Goal: Transaction & Acquisition: Purchase product/service

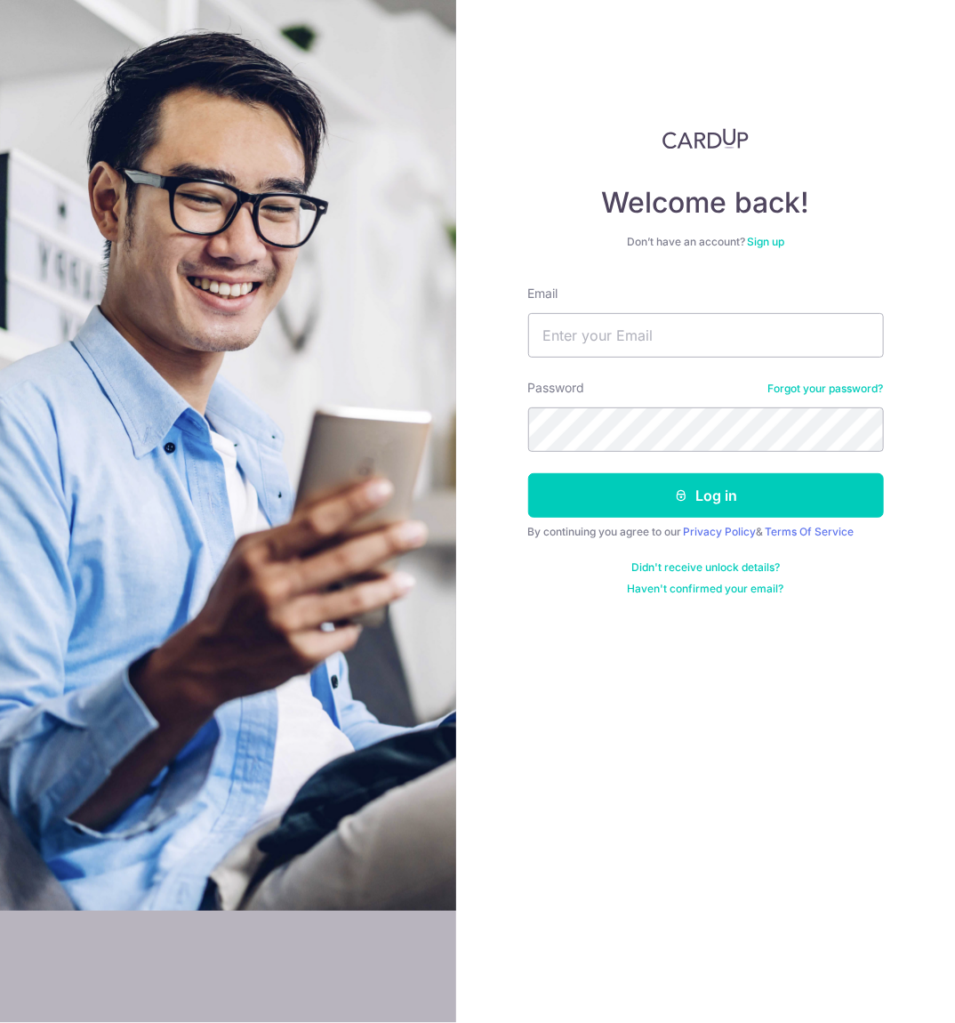
click at [673, 310] on div "Email" at bounding box center [706, 321] width 356 height 73
click at [676, 332] on input "Email" at bounding box center [706, 335] width 356 height 44
click at [612, 348] on input "Email" at bounding box center [706, 335] width 356 height 44
type input "Johnny@capitalj.sg"
click at [528, 473] on button "Log in" at bounding box center [706, 495] width 356 height 44
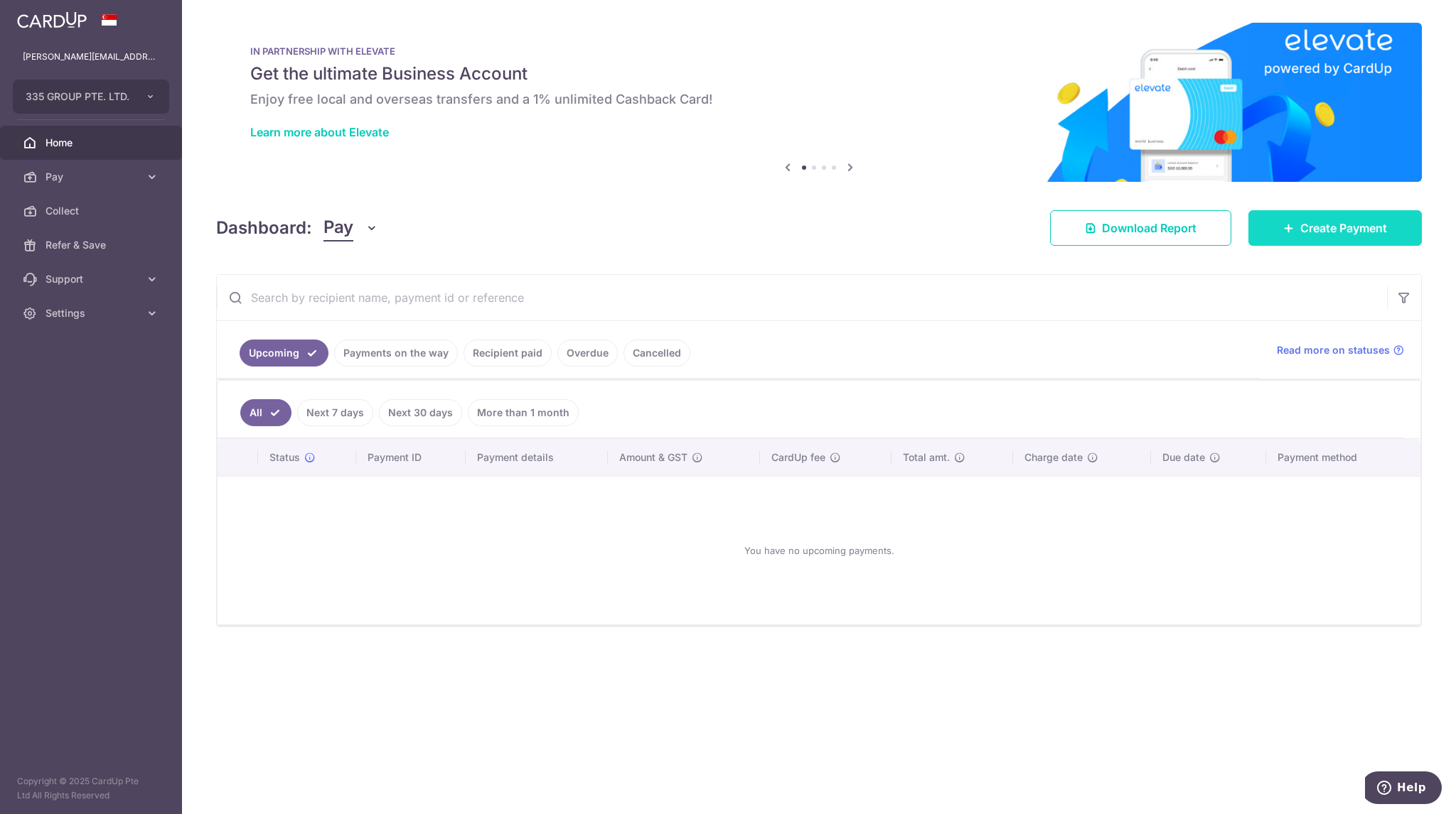
click at [762, 234] on span "Create Payment" at bounding box center [1343, 228] width 87 height 17
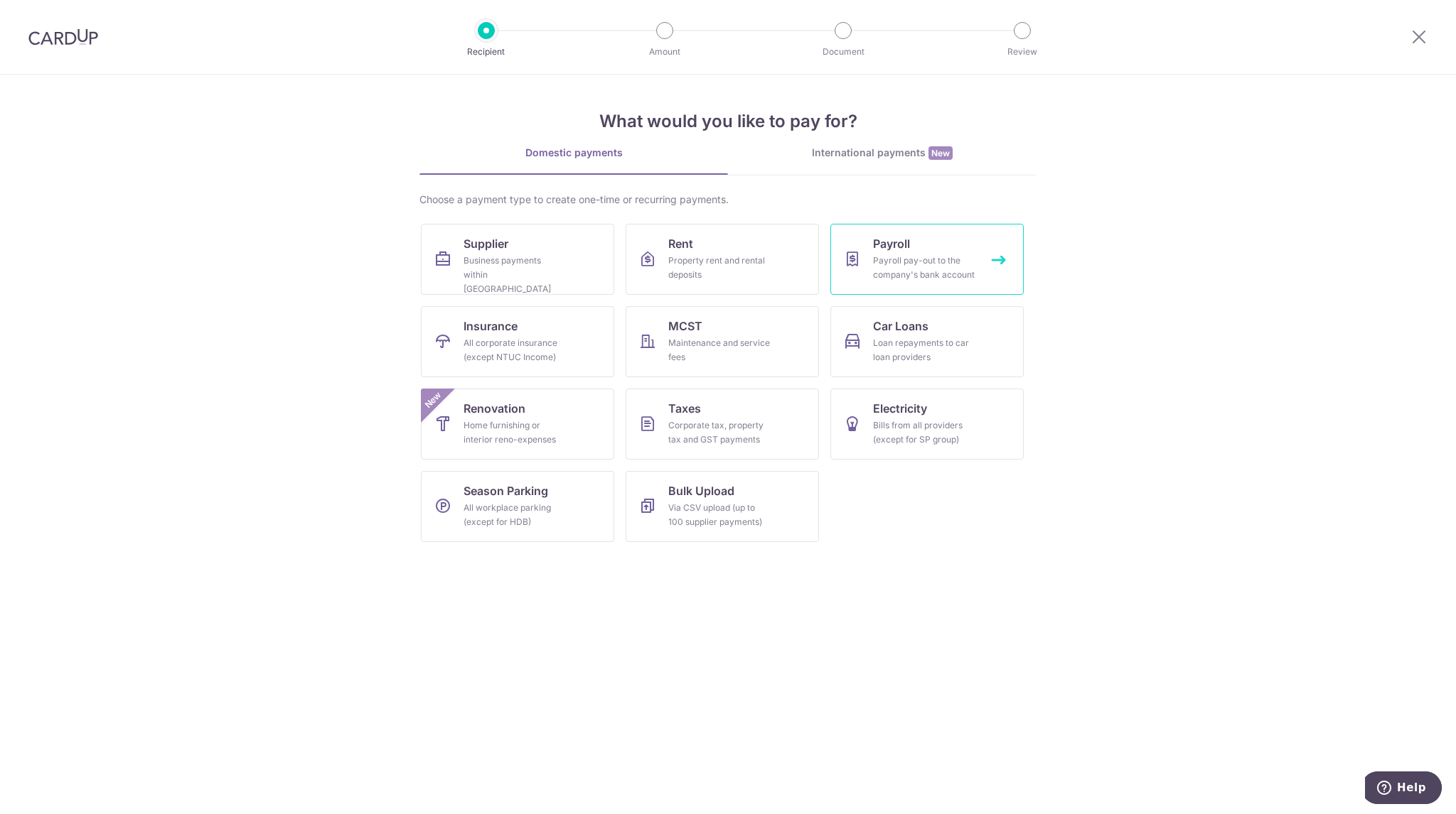
click at [762, 237] on link "Payroll Payroll pay-out to the company's bank account" at bounding box center [927, 259] width 193 height 71
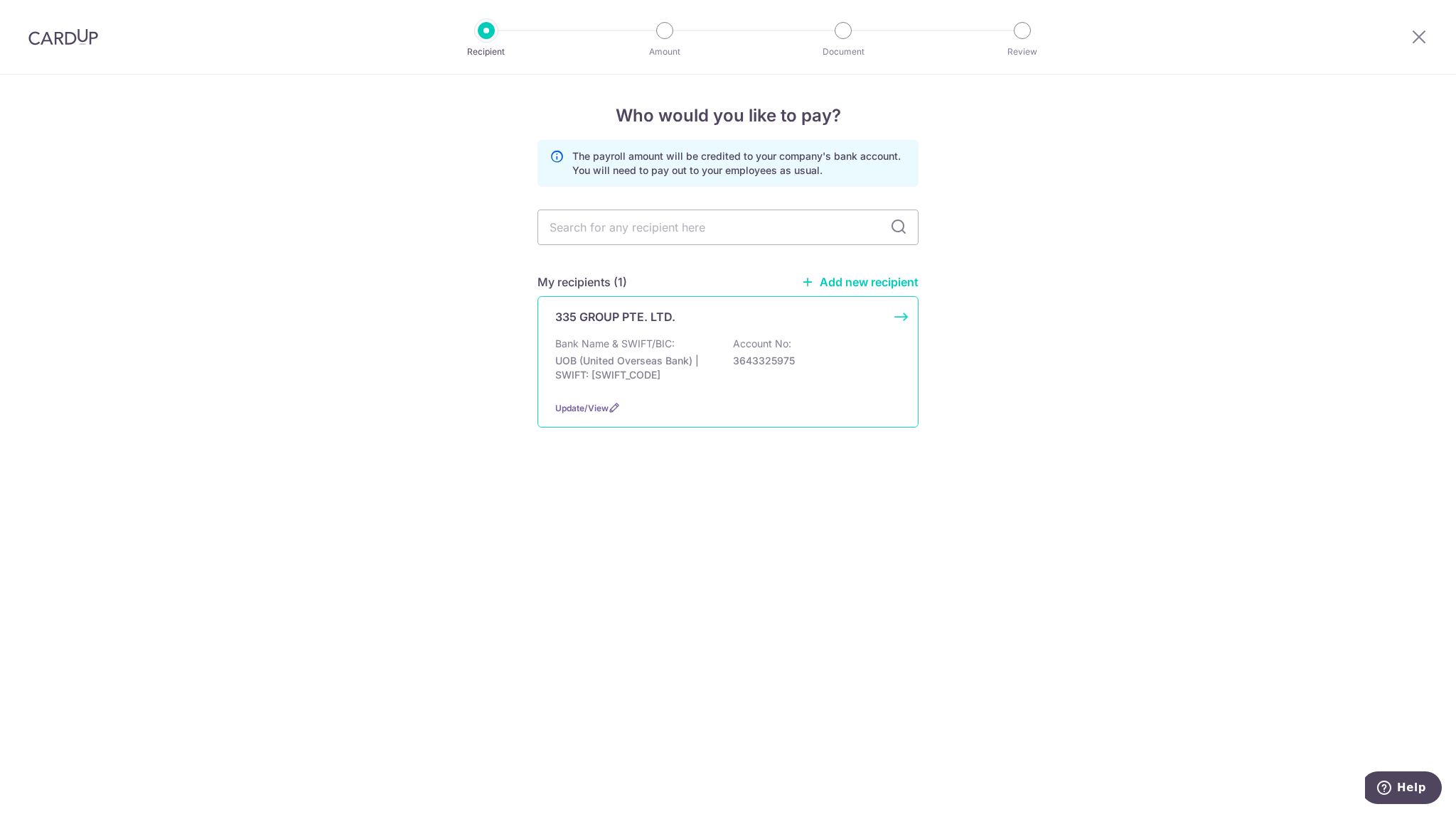
click at [592, 345] on p "Bank Name & SWIFT/BIC:" at bounding box center [615, 344] width 119 height 14
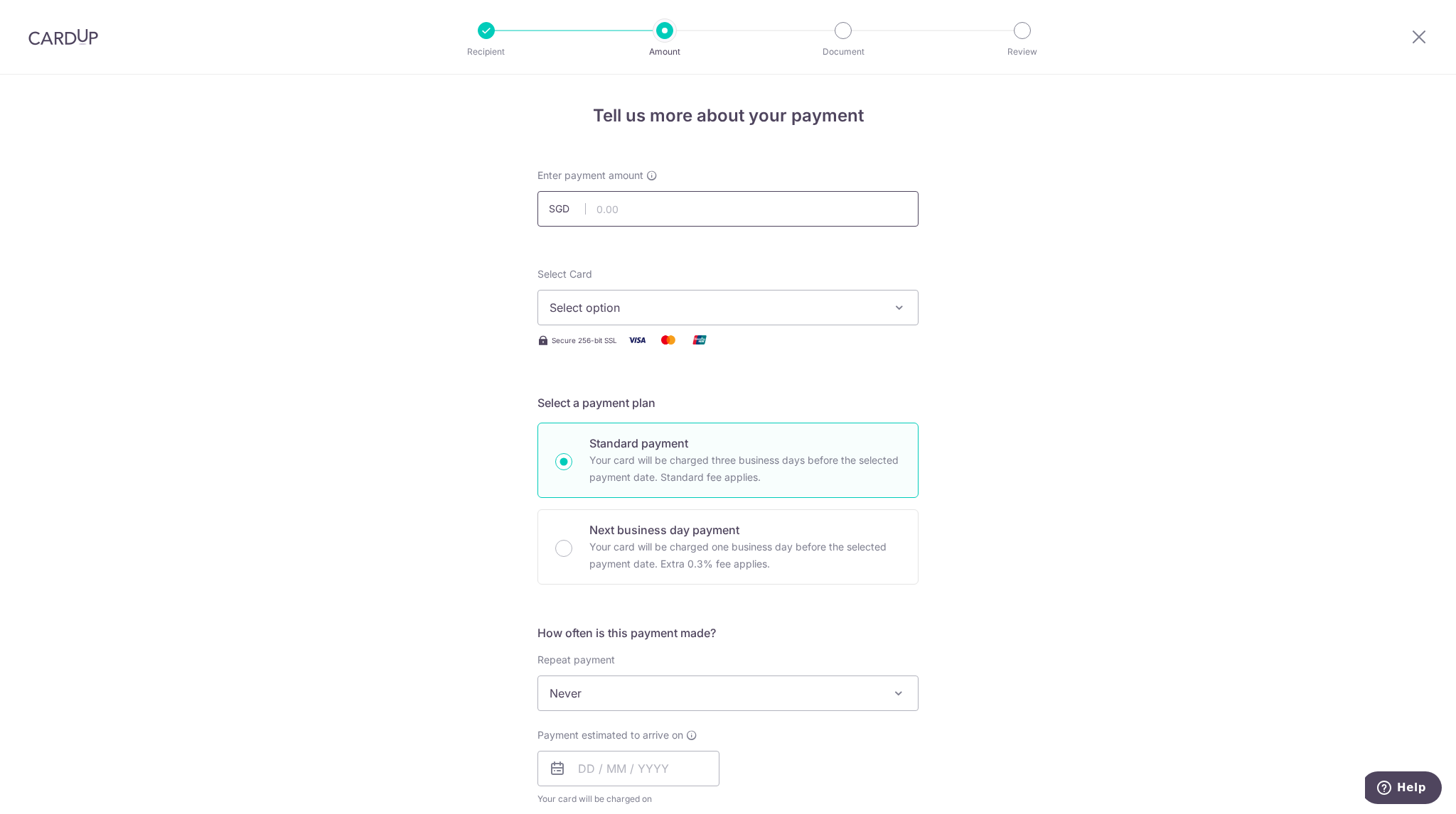
click at [635, 222] on input "text" at bounding box center [728, 208] width 381 height 35
type input "20,000.00"
click at [1140, 471] on div "Tell us more about your payment Enter payment amount SGD 20,000.00 20000.00 Sel…" at bounding box center [728, 757] width 1456 height 1367
click at [794, 297] on button "Select option" at bounding box center [728, 308] width 381 height 35
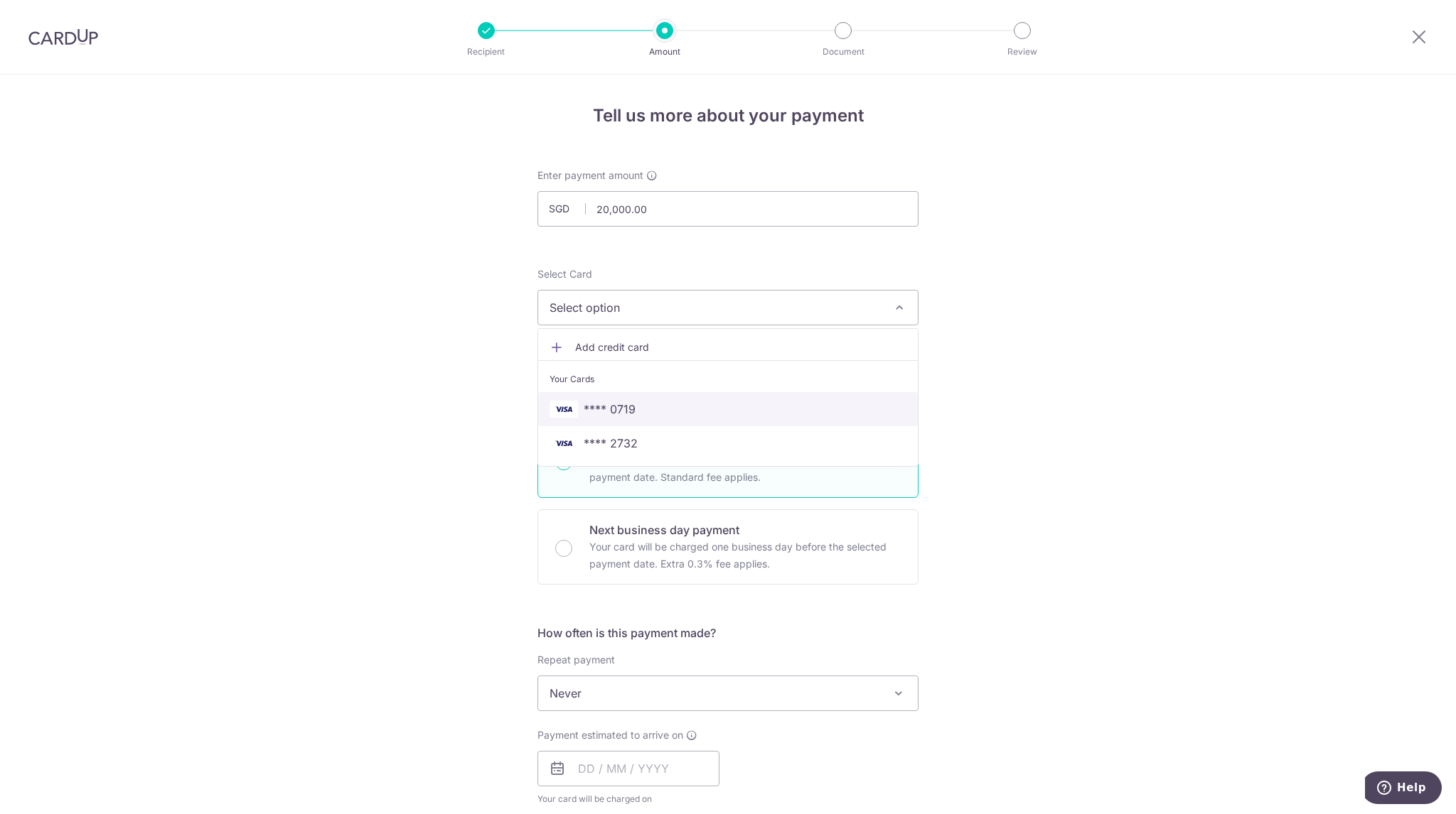
click at [706, 408] on span "**** 0719" at bounding box center [728, 409] width 357 height 17
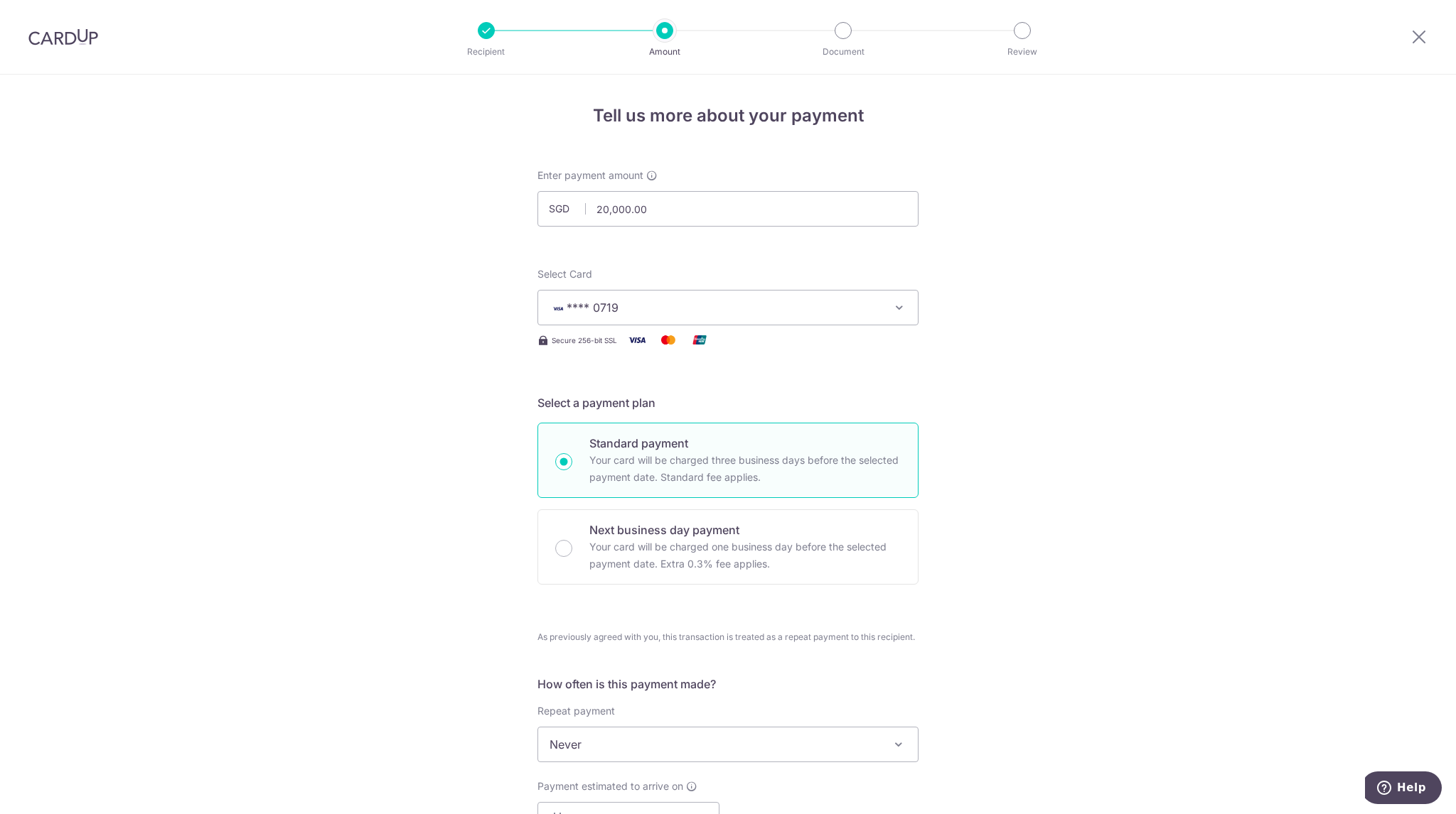
drag, startPoint x: 363, startPoint y: 476, endPoint x: 363, endPoint y: 486, distance: 10.0
click at [363, 476] on div "Tell us more about your payment Enter payment amount SGD 20,000.00 20000.00 Sel…" at bounding box center [728, 783] width 1456 height 1418
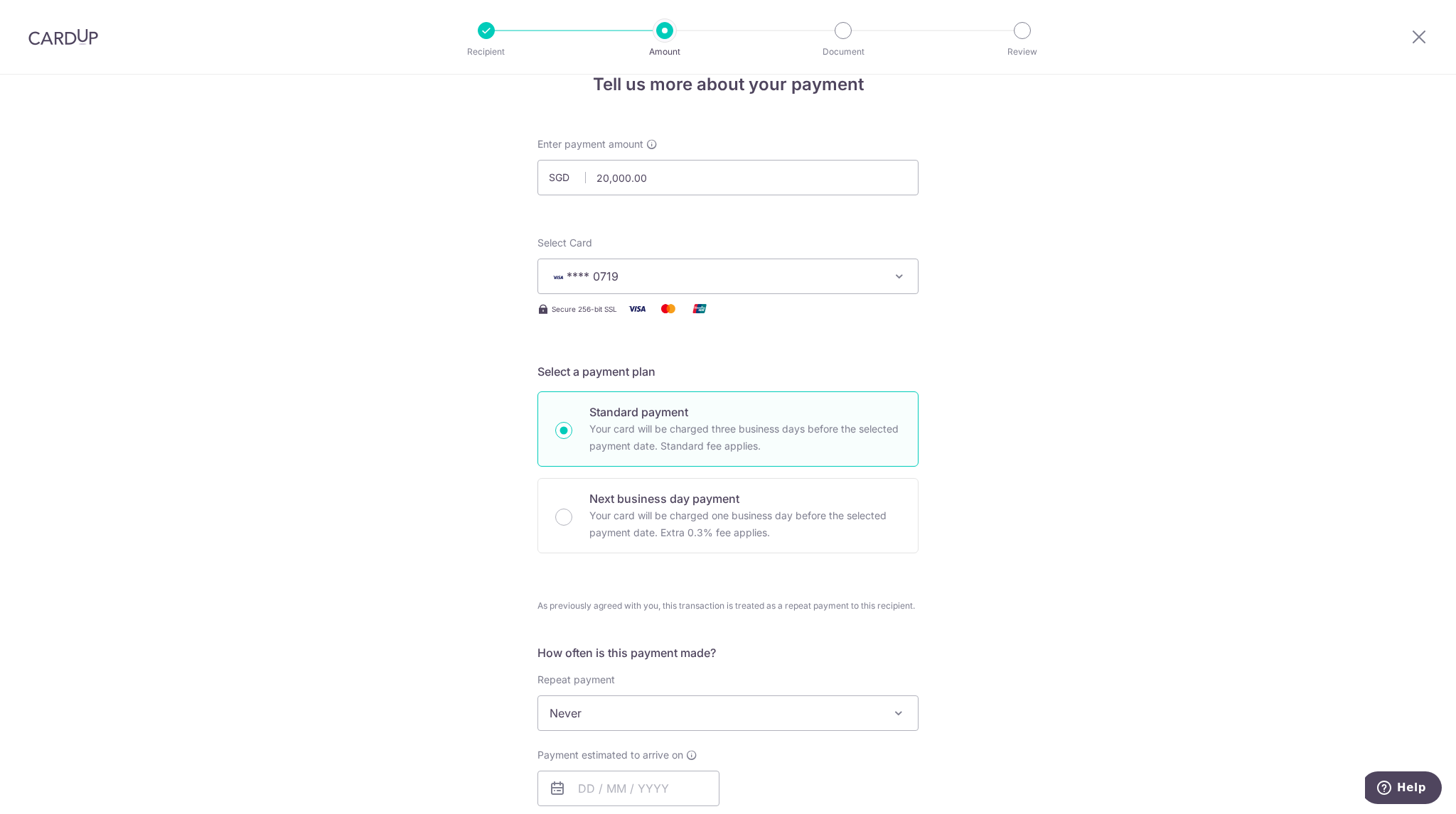
scroll to position [284, 0]
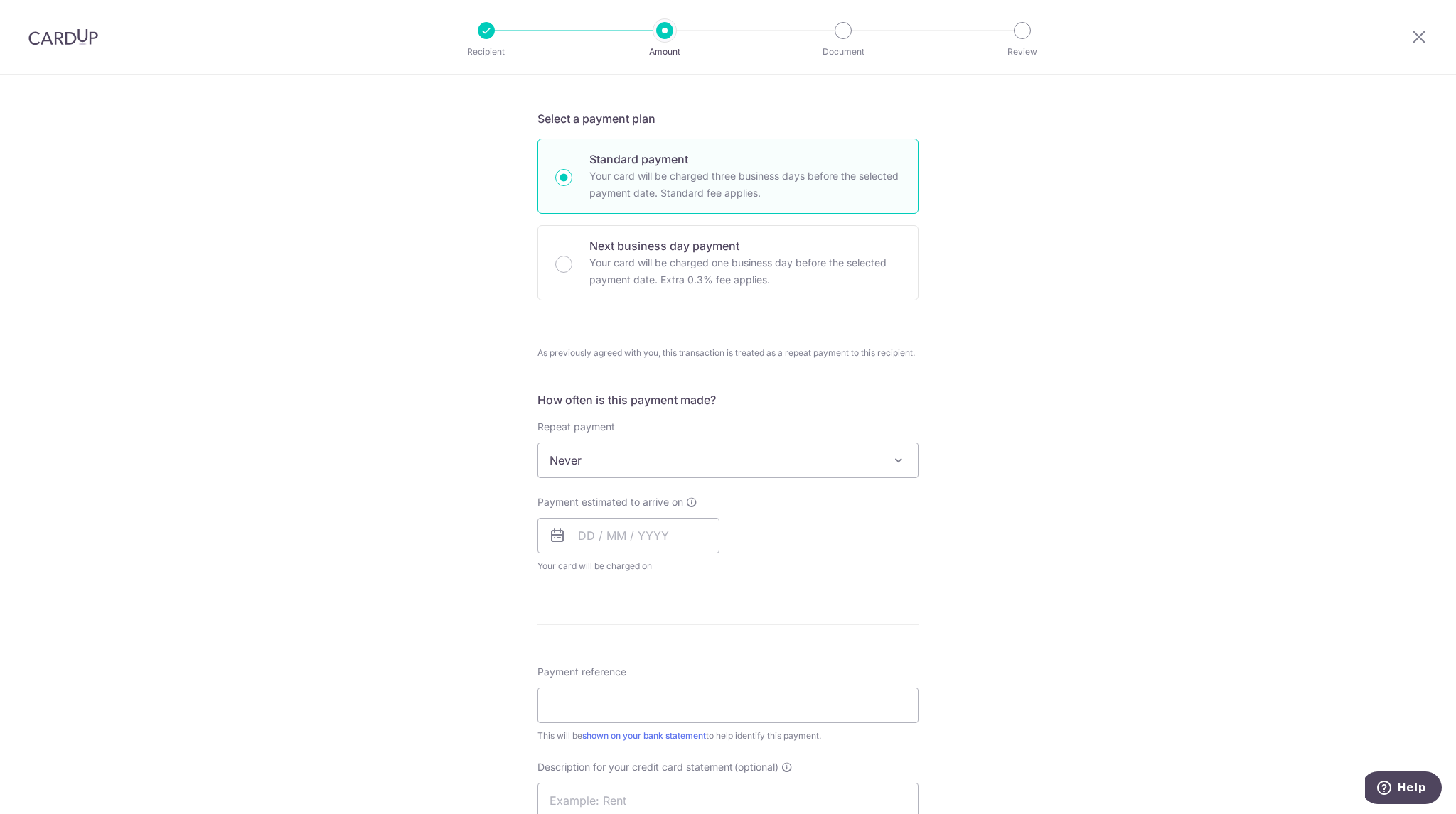
click at [724, 447] on span "Never" at bounding box center [727, 460] width 380 height 34
click at [640, 542] on input "text" at bounding box center [629, 535] width 182 height 35
click at [705, 662] on link "12" at bounding box center [709, 665] width 22 height 22
type input "[DATE]"
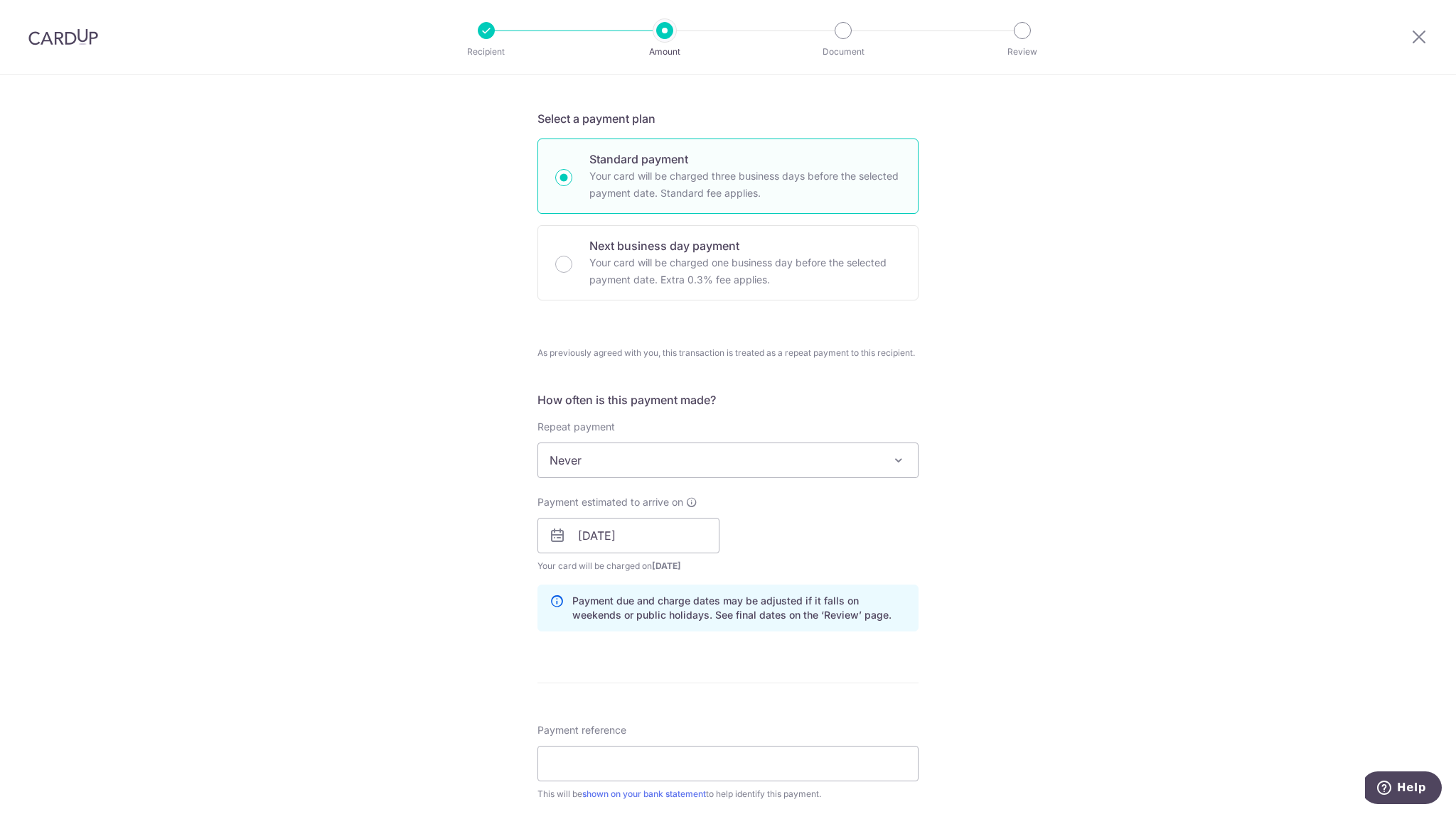
click at [1032, 661] on div "Tell us more about your payment Enter payment amount SGD 20,000.00 20000.00 Sel…" at bounding box center [728, 529] width 1456 height 1476
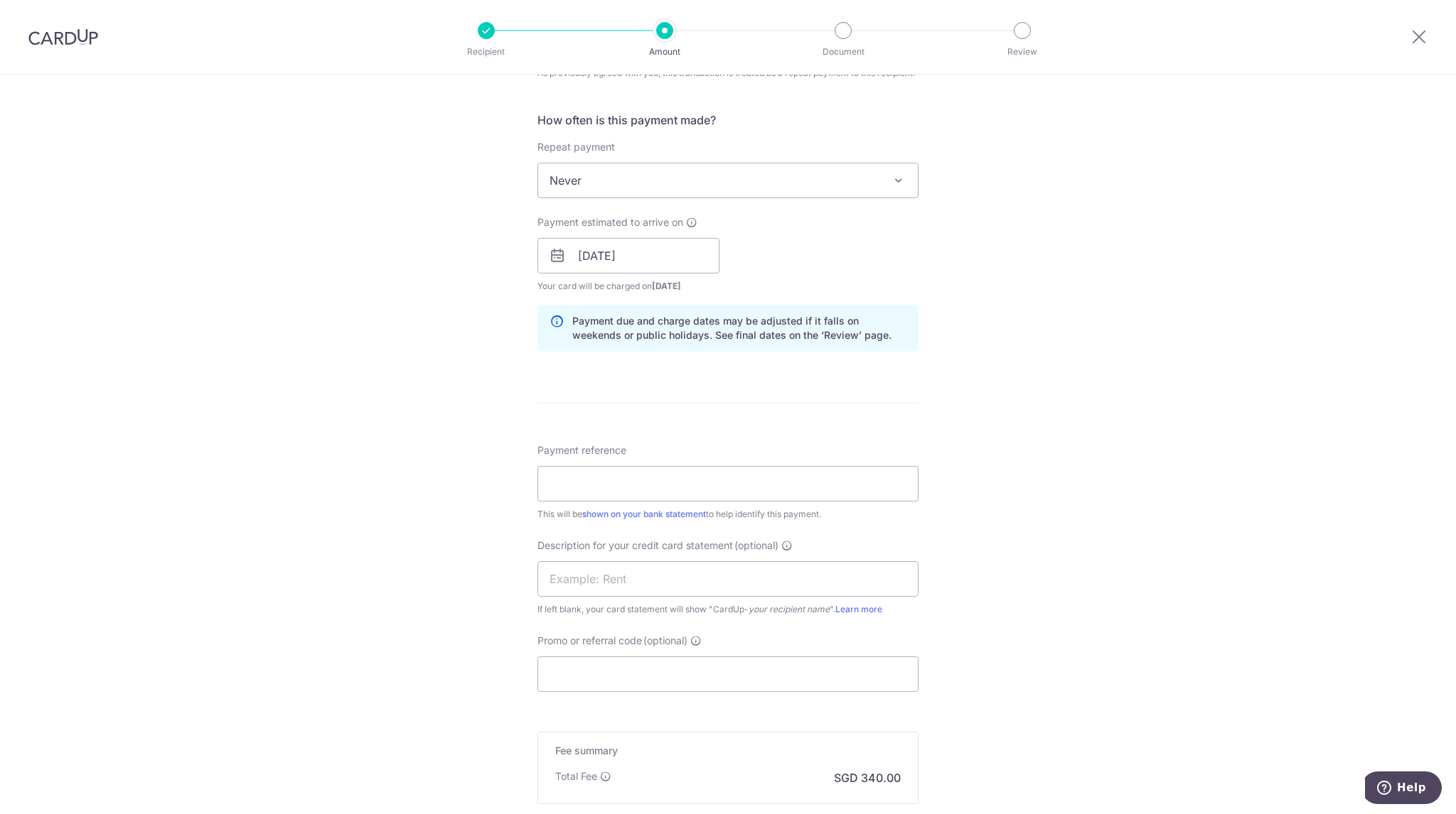
scroll to position [569, 0]
click at [716, 479] on input "Payment reference" at bounding box center [728, 479] width 381 height 35
type input "335 Group"
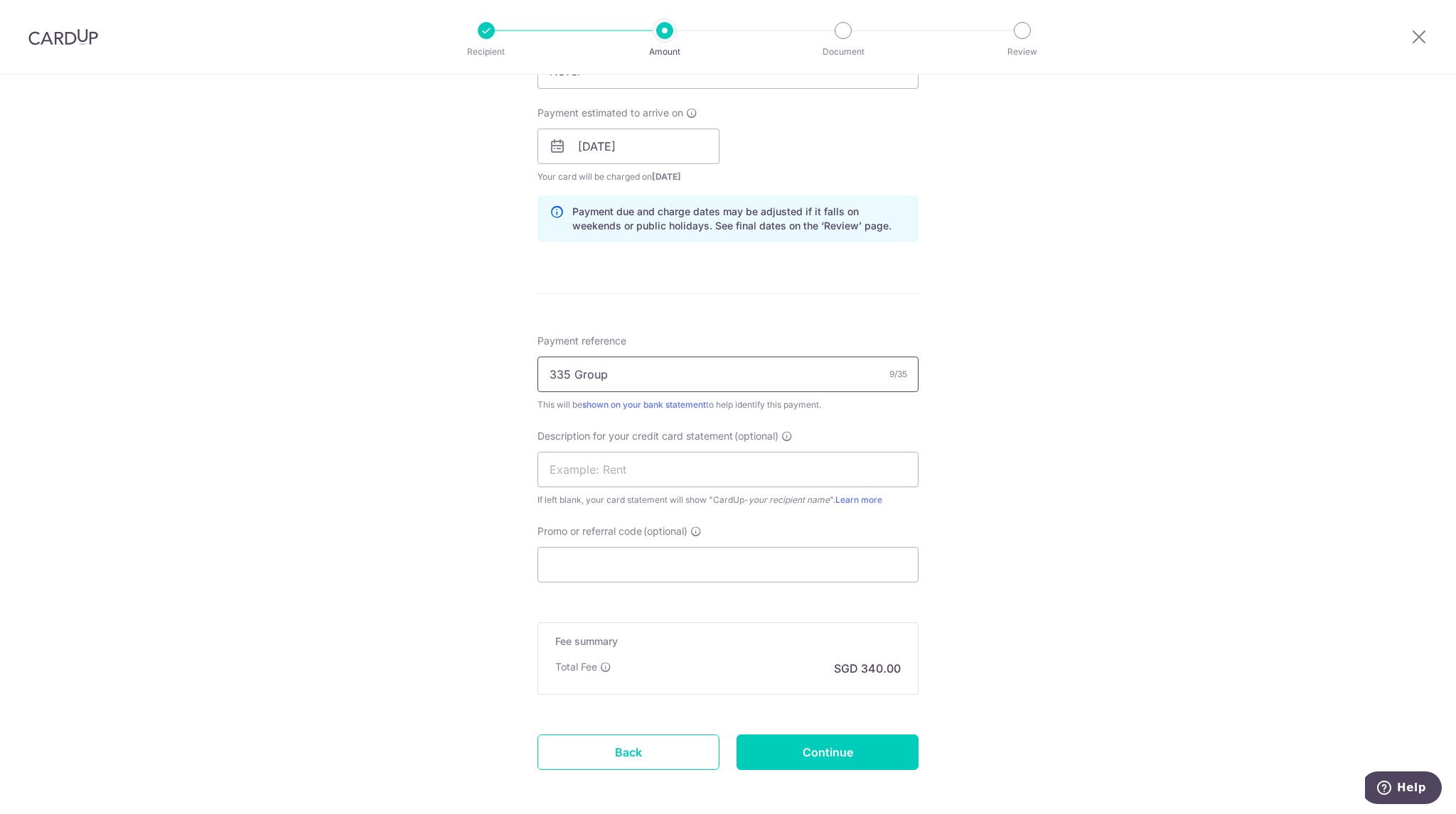
scroll to position [734, 0]
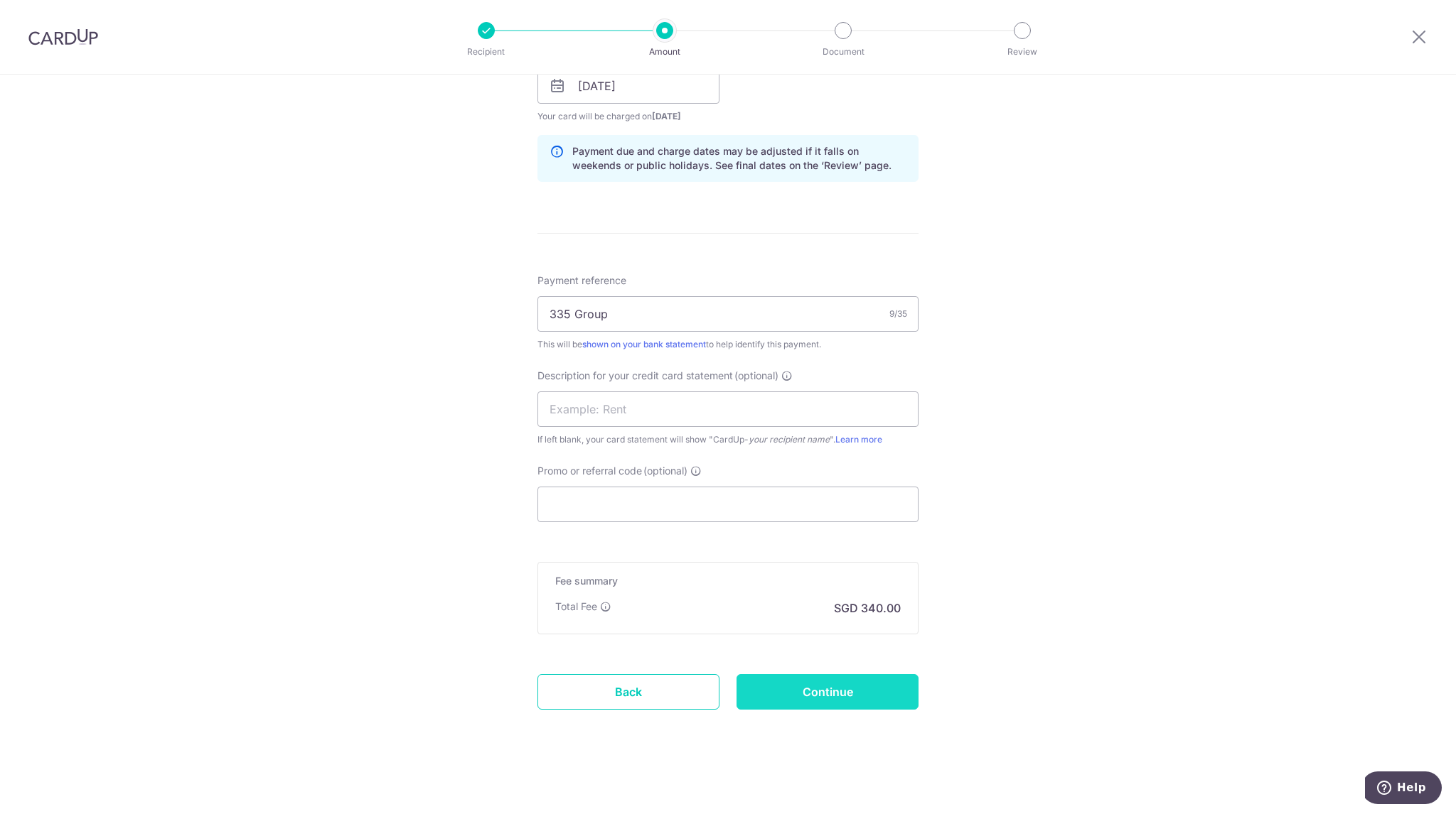
click at [821, 689] on input "Continue" at bounding box center [828, 692] width 182 height 35
type input "Create Schedule"
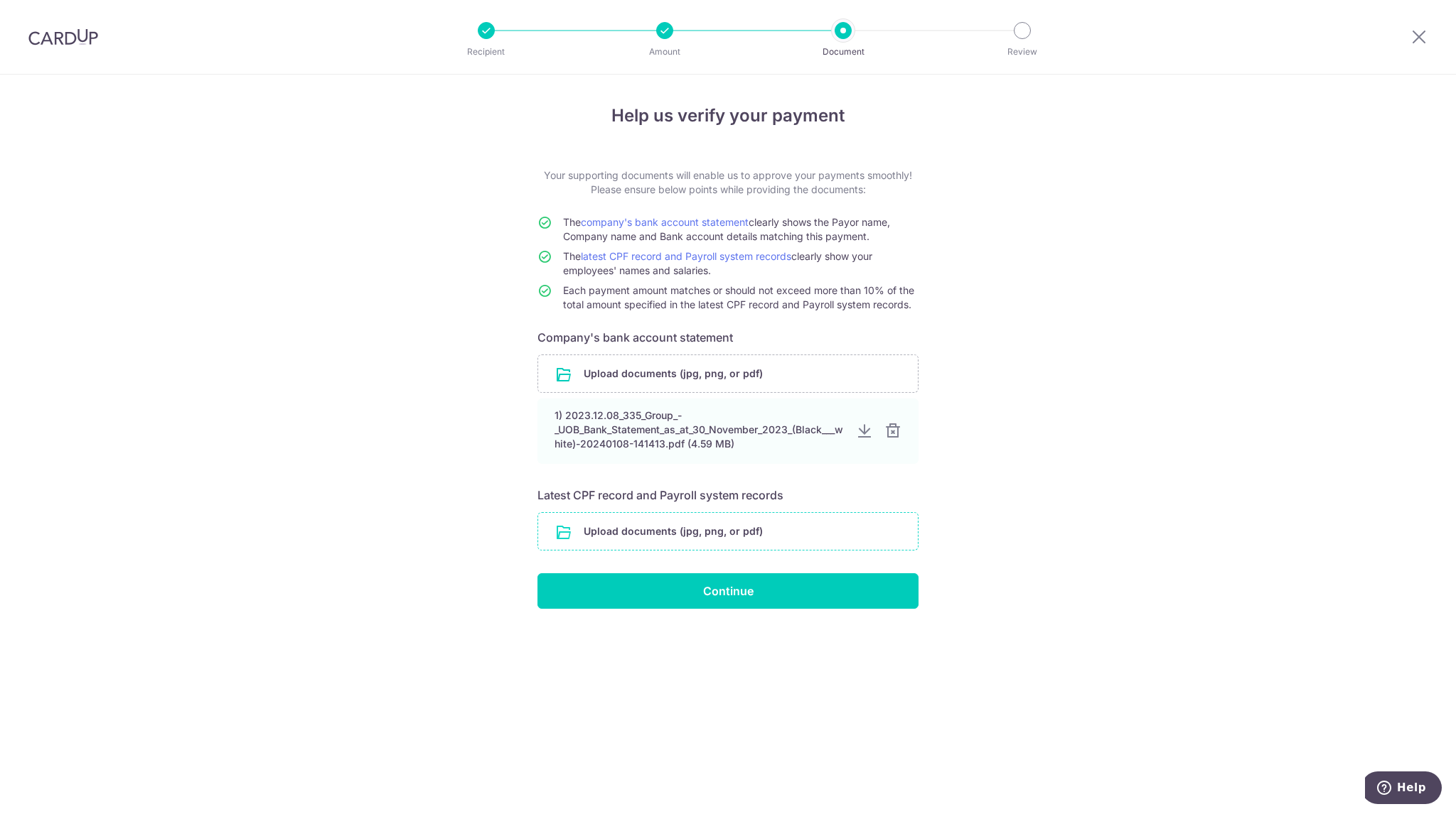
click at [775, 518] on input "file" at bounding box center [727, 531] width 380 height 37
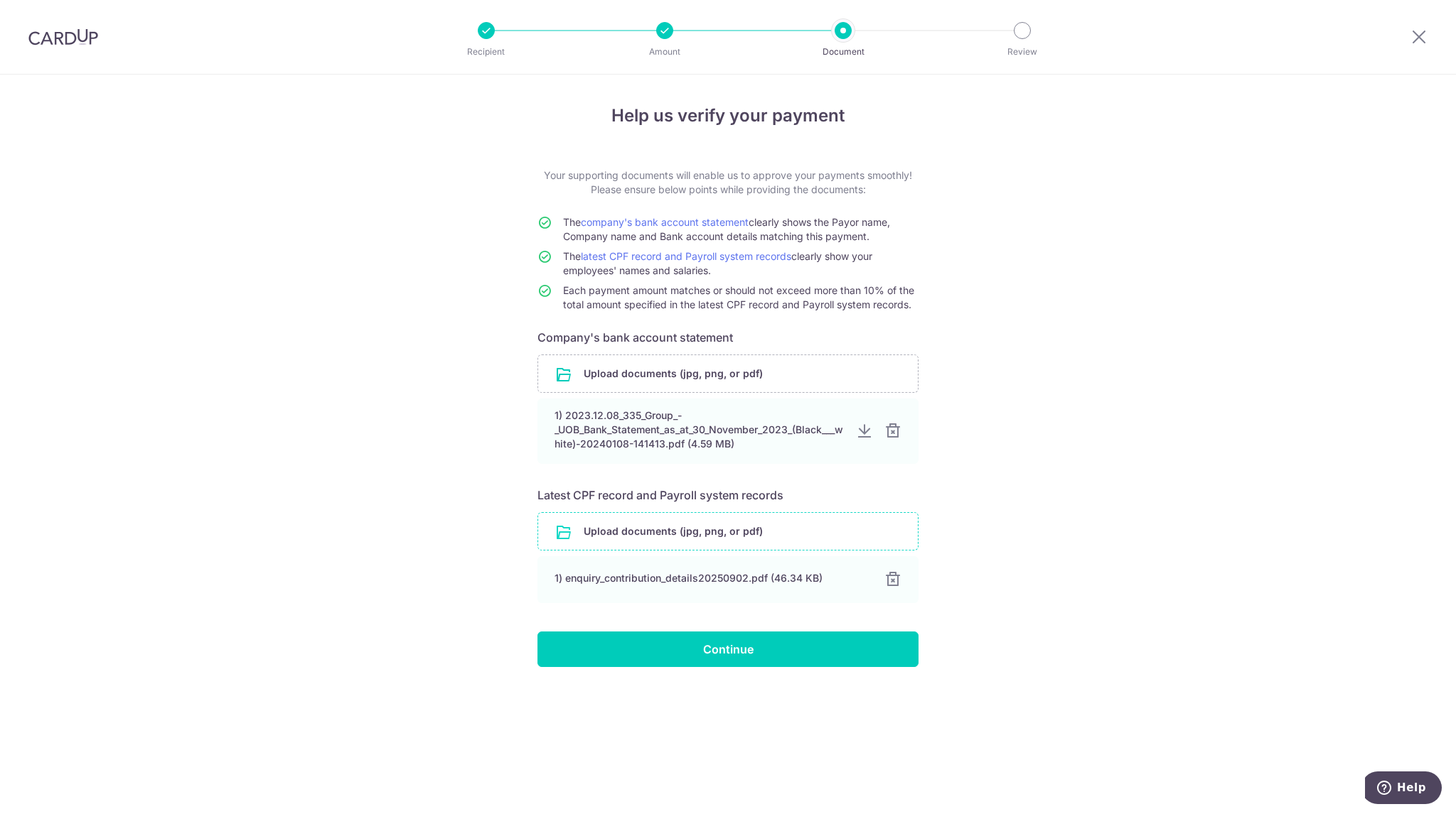
click at [722, 541] on input "file" at bounding box center [727, 531] width 380 height 37
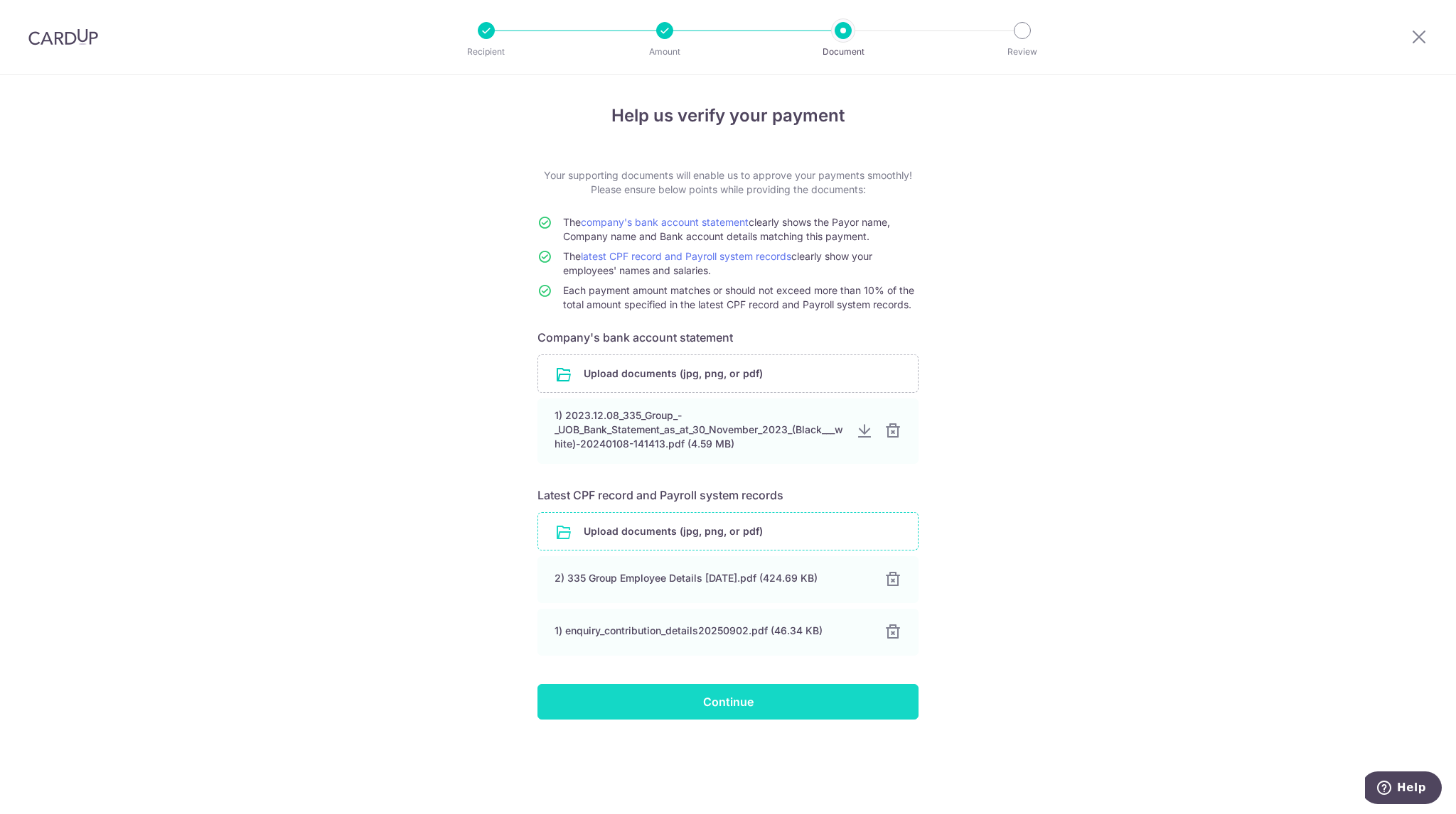
click at [725, 700] on input "Continue" at bounding box center [728, 702] width 381 height 35
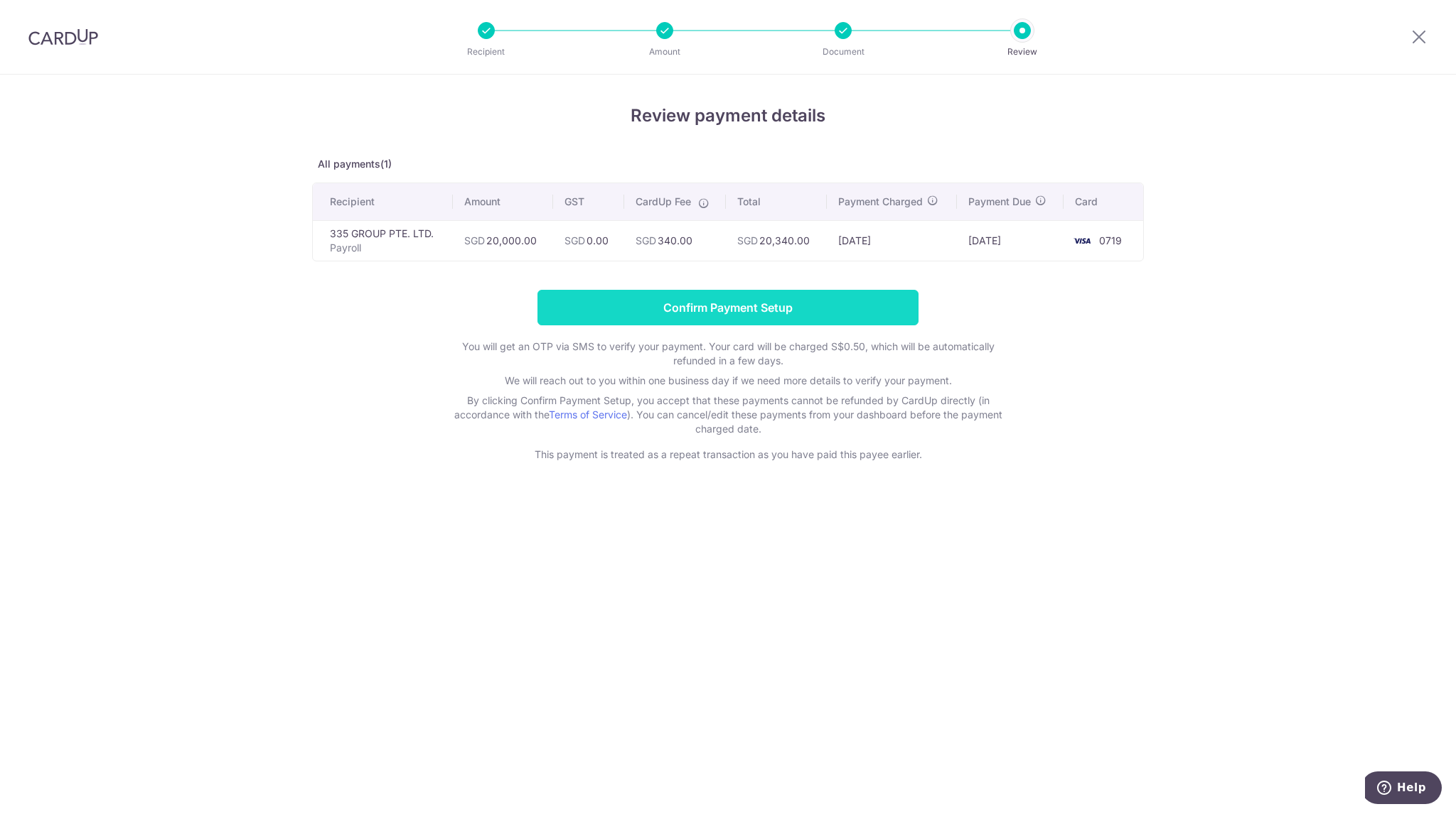
click at [791, 297] on input "Confirm Payment Setup" at bounding box center [728, 308] width 381 height 35
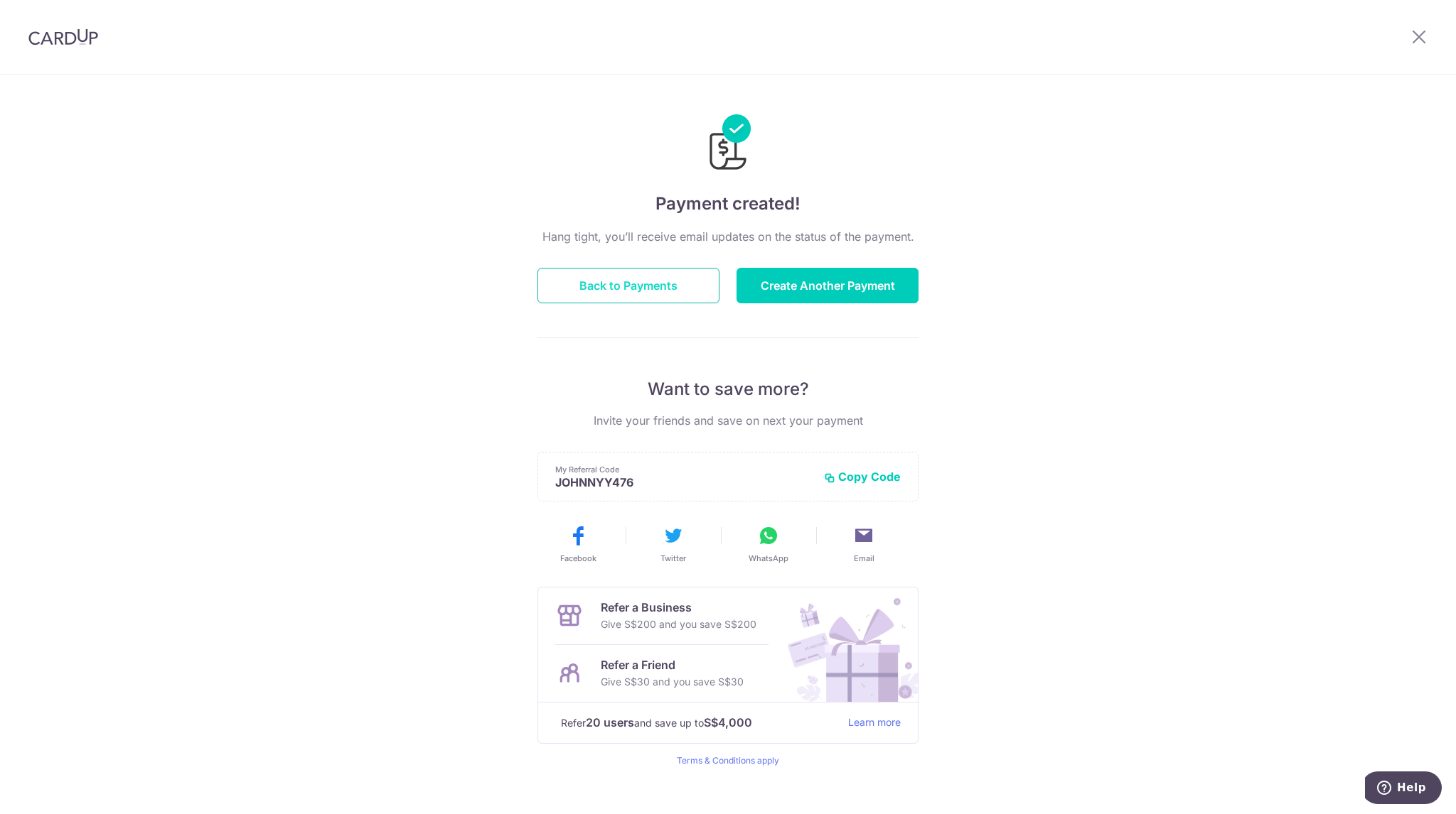
click at [627, 284] on button "Back to Payments" at bounding box center [629, 285] width 182 height 35
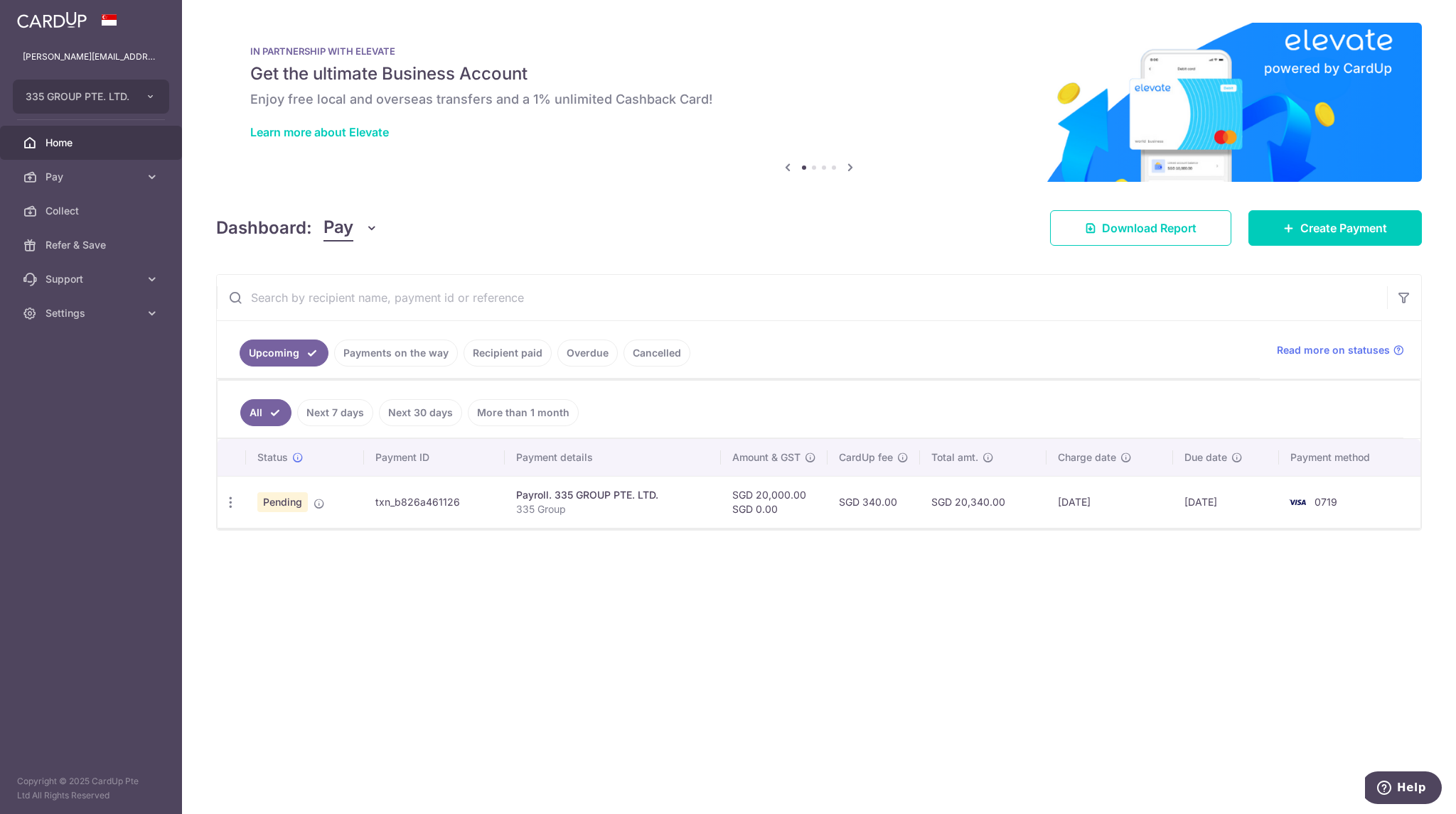
drag, startPoint x: 846, startPoint y: 276, endPoint x: 704, endPoint y: 279, distance: 142.0
click at [704, 279] on input "text" at bounding box center [802, 297] width 1170 height 46
drag, startPoint x: 850, startPoint y: 234, endPoint x: 663, endPoint y: 260, distance: 188.8
click at [663, 260] on div "× Pause Schedule Pause all future payments in this series Pause just this one p…" at bounding box center [819, 407] width 1274 height 814
drag, startPoint x: 959, startPoint y: 255, endPoint x: 816, endPoint y: 264, distance: 143.3
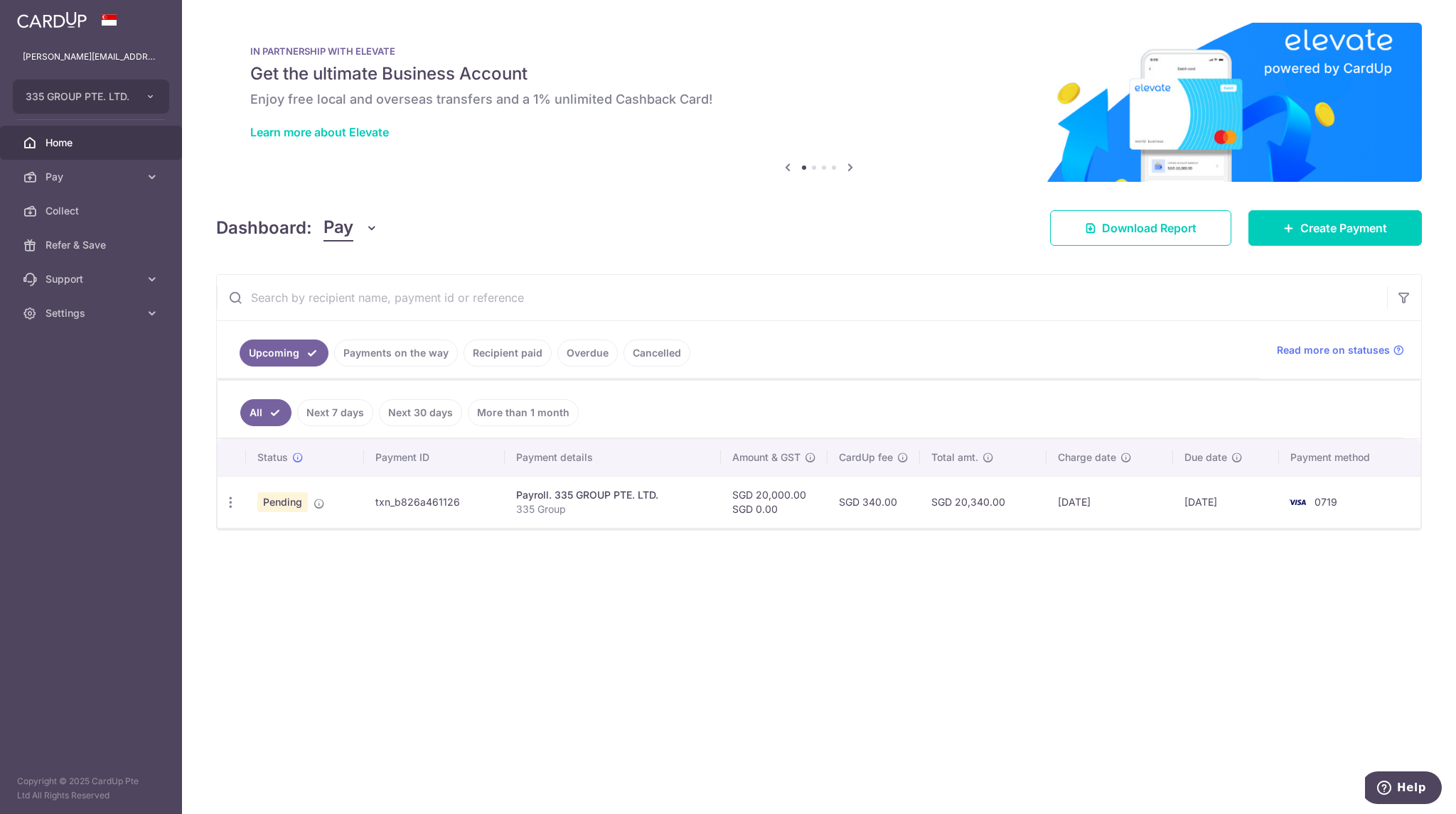
click at [816, 264] on div "× Pause Schedule Pause all future payments in this series Pause just this one p…" at bounding box center [819, 407] width 1274 height 814
drag, startPoint x: 819, startPoint y: 260, endPoint x: 688, endPoint y: 262, distance: 131.0
click at [688, 262] on div "× Pause Schedule Pause all future payments in this series Pause just this one p…" at bounding box center [819, 407] width 1274 height 814
click at [135, 314] on span "Settings" at bounding box center [92, 313] width 93 height 14
